Goal: Task Accomplishment & Management: Manage account settings

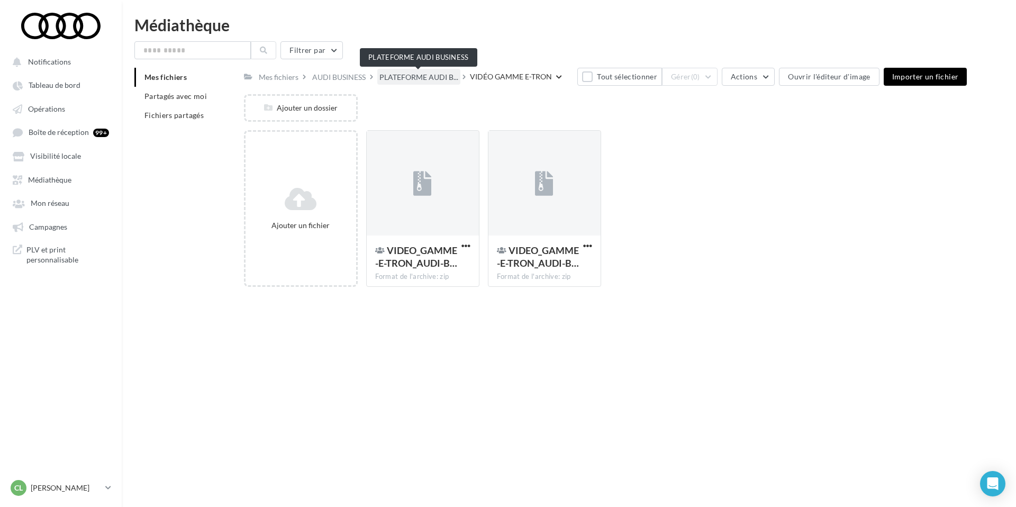
click at [415, 77] on span "PLATEFORME AUDI B..." at bounding box center [418, 77] width 79 height 11
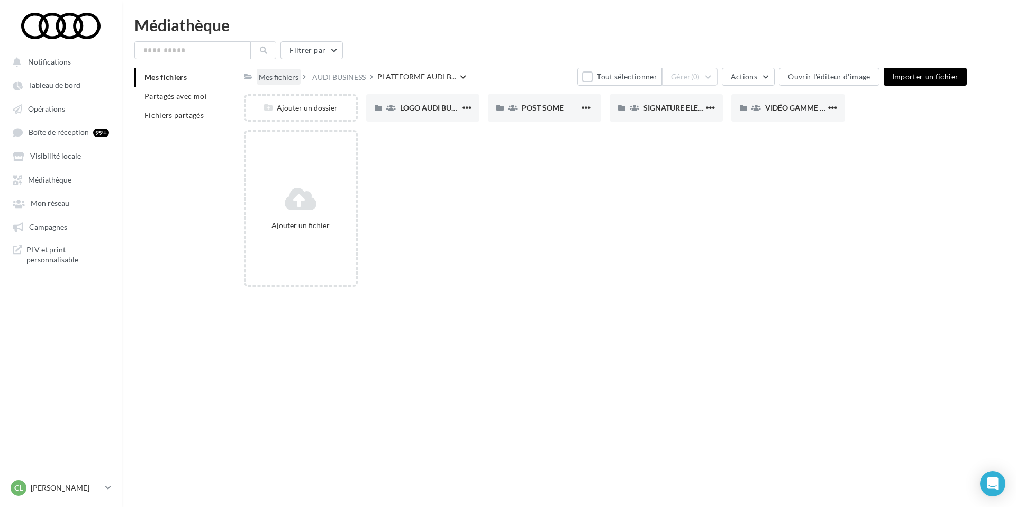
click at [284, 78] on div "Mes fichiers" at bounding box center [279, 77] width 40 height 11
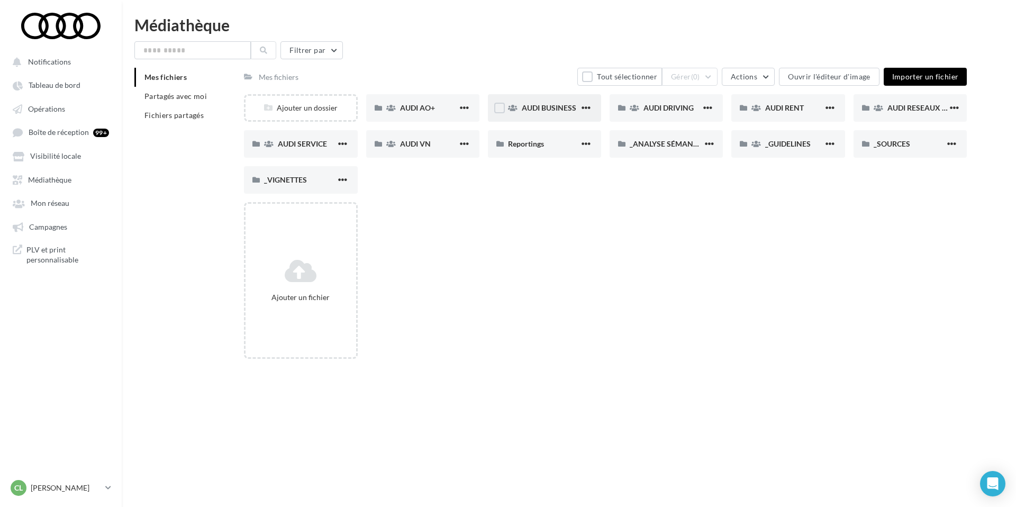
click at [534, 114] on div "AUDI BUSINESS" at bounding box center [544, 108] width 113 height 28
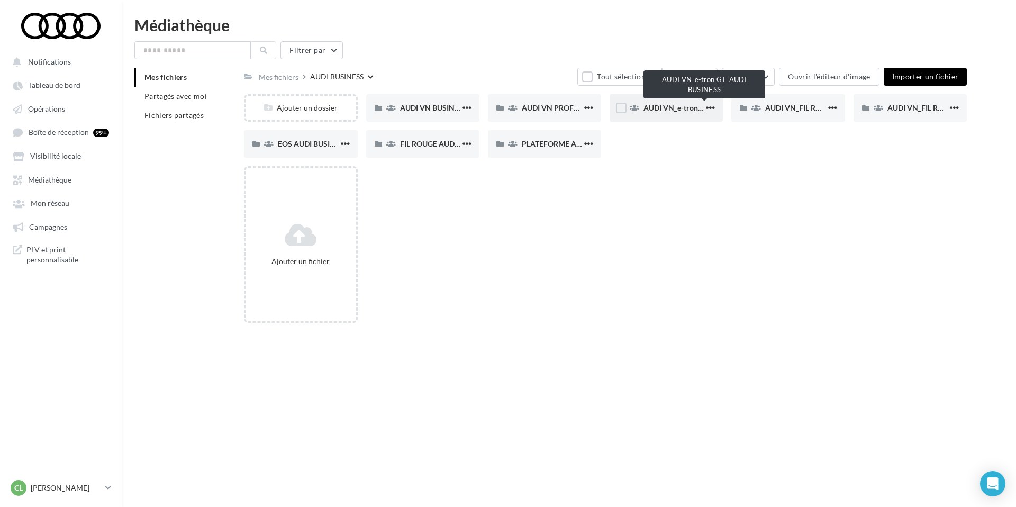
click at [657, 105] on span "AUDI VN_e-tron GT_AUDI BUSINESS" at bounding box center [705, 107] width 123 height 9
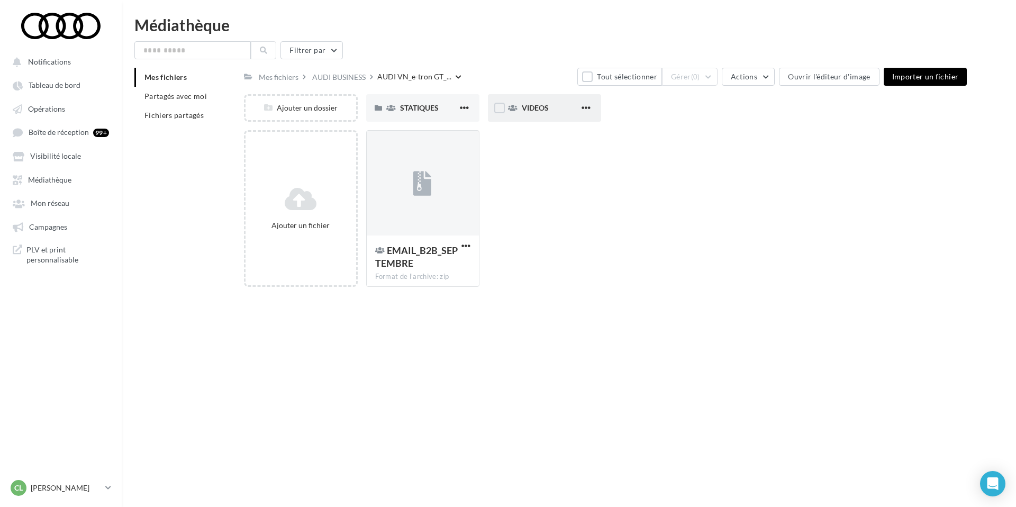
click at [537, 117] on div "VIDEOS" at bounding box center [544, 108] width 113 height 28
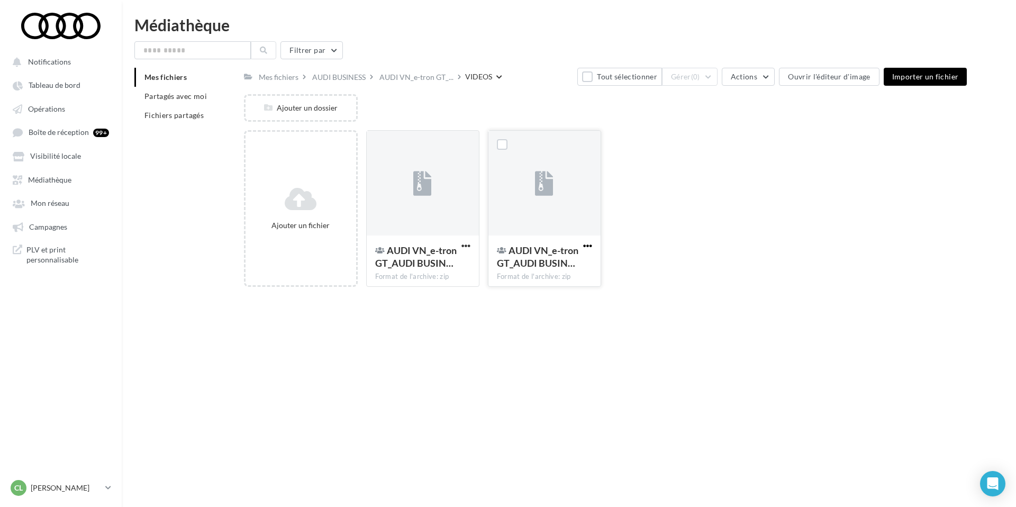
click at [585, 243] on span "button" at bounding box center [587, 245] width 9 height 9
click at [515, 436] on button "Supprimer" at bounding box center [535, 433] width 117 height 28
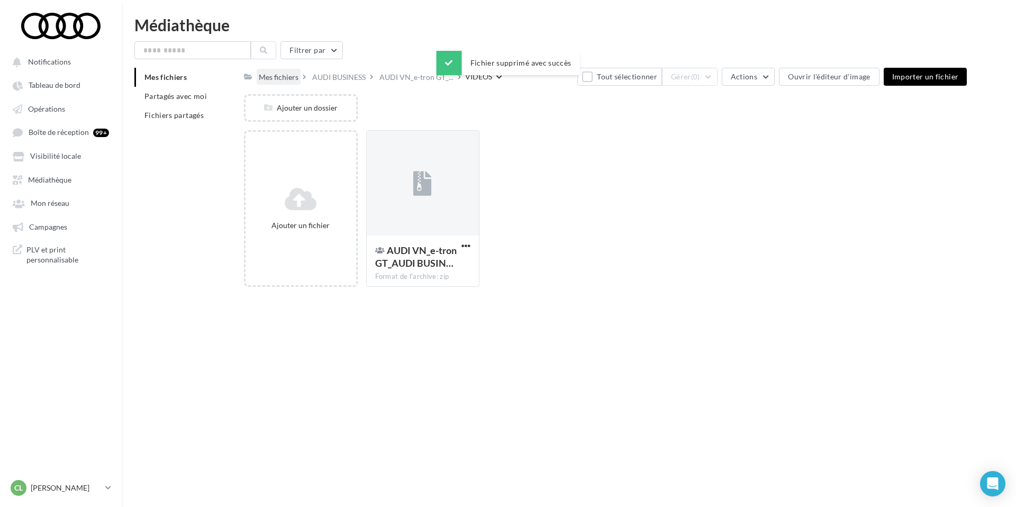
click at [281, 75] on div "Mes fichiers" at bounding box center [279, 77] width 40 height 11
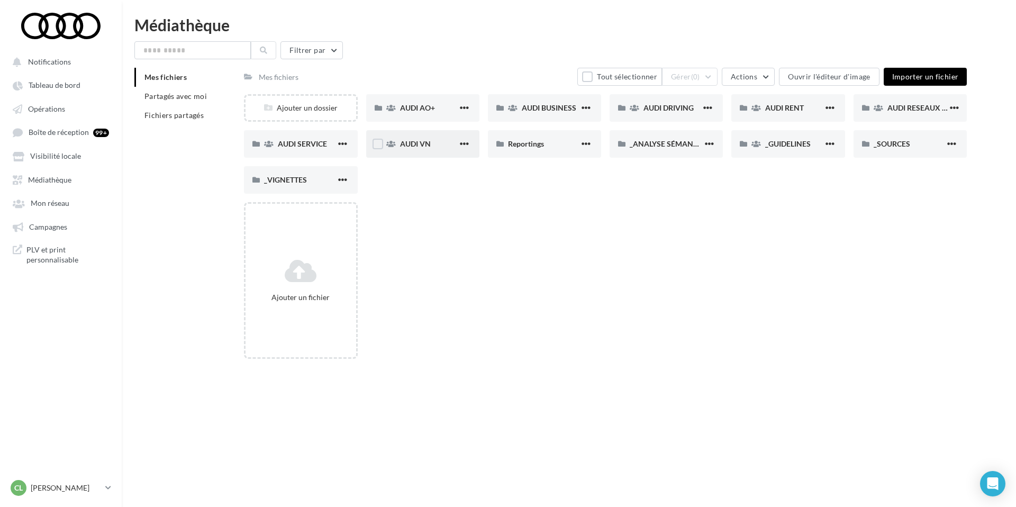
click at [428, 143] on span "AUDI VN" at bounding box center [415, 143] width 31 height 9
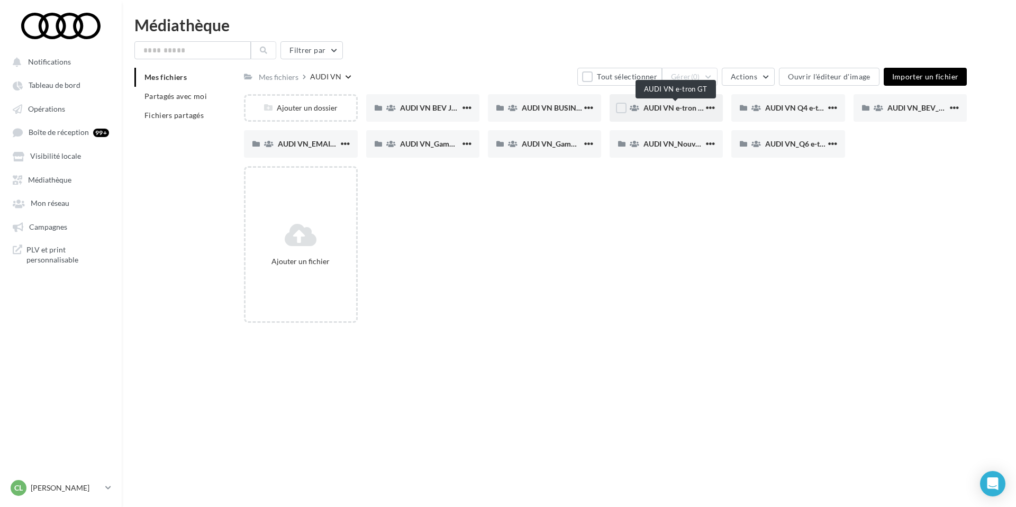
click at [679, 106] on span "AUDI VN e-tron GT" at bounding box center [676, 107] width 64 height 9
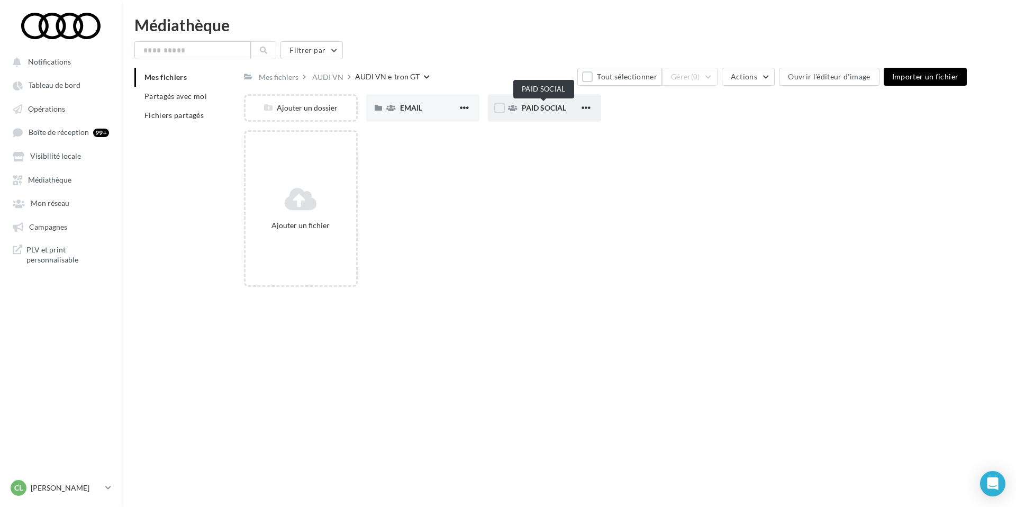
click at [538, 111] on span "PAID SOCIAL" at bounding box center [544, 107] width 44 height 9
click at [538, 111] on span "VIDEOS" at bounding box center [535, 107] width 27 height 9
click at [466, 107] on span "button" at bounding box center [464, 107] width 9 height 9
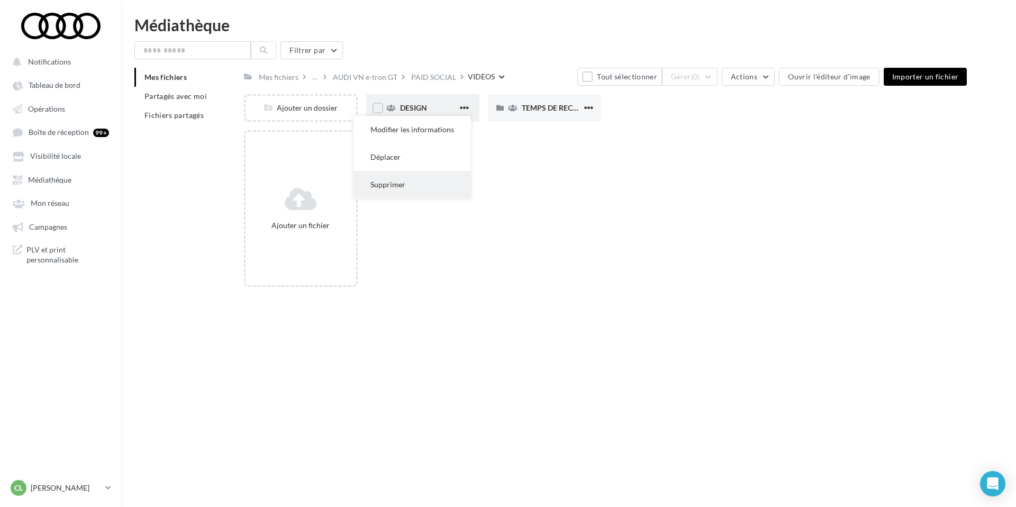
click at [416, 178] on button "Supprimer" at bounding box center [412, 185] width 117 height 28
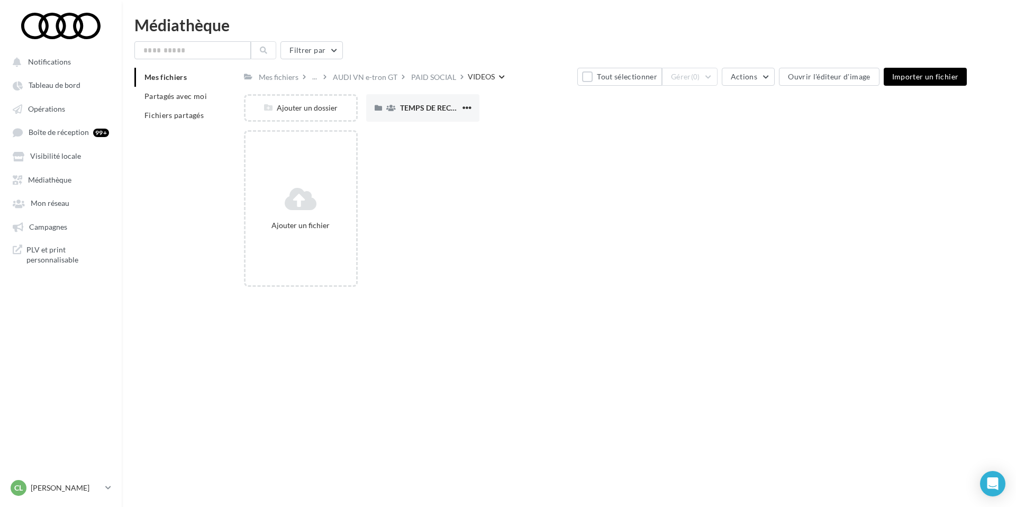
click at [547, 147] on div "Ajouter un fichier" at bounding box center [609, 212] width 731 height 165
